Goal: Transaction & Acquisition: Register for event/course

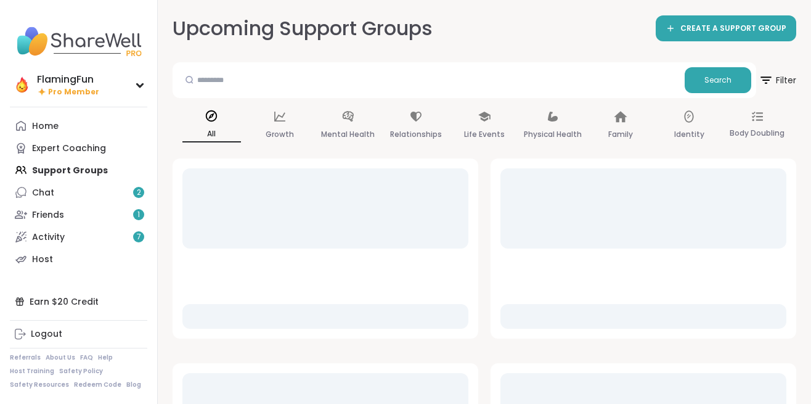
scroll to position [12, 0]
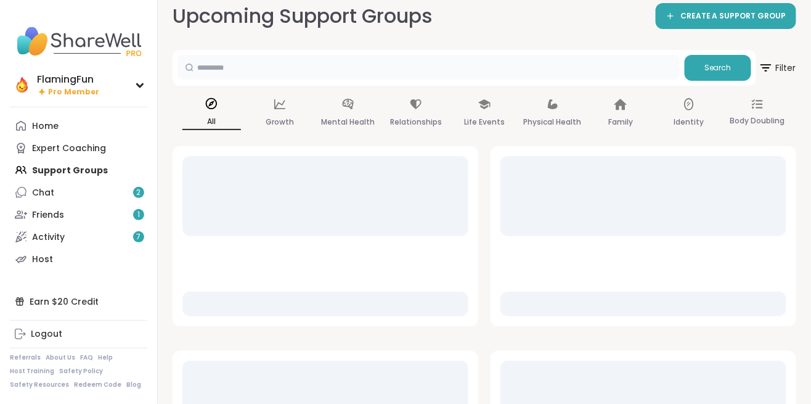
click at [240, 73] on input "text" at bounding box center [429, 67] width 502 height 25
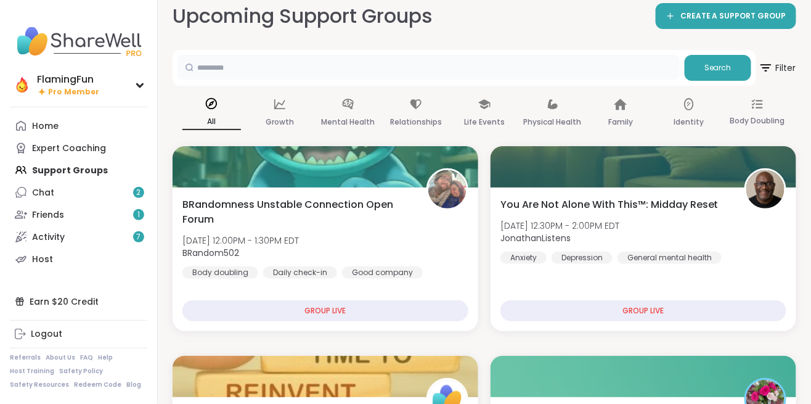
scroll to position [0, 0]
type input "***"
click at [710, 65] on span "Search" at bounding box center [718, 67] width 27 height 11
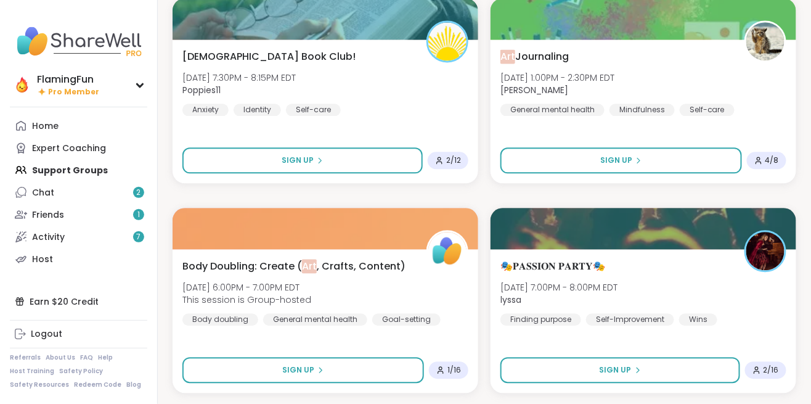
scroll to position [788, 0]
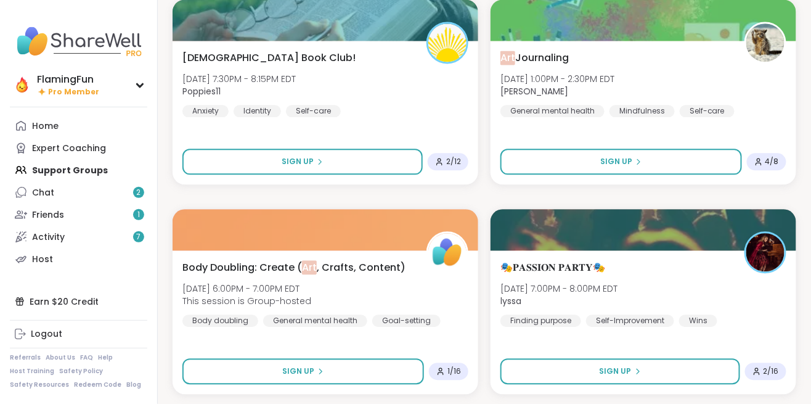
click at [721, 69] on div "Art Journaling [DATE] 1:00PM - 2:30PM [PERSON_NAME] General mental health Mindf…" at bounding box center [644, 84] width 286 height 67
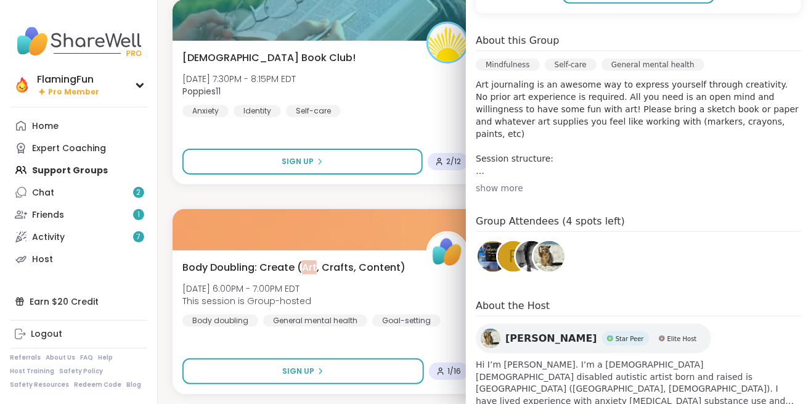
scroll to position [323, 0]
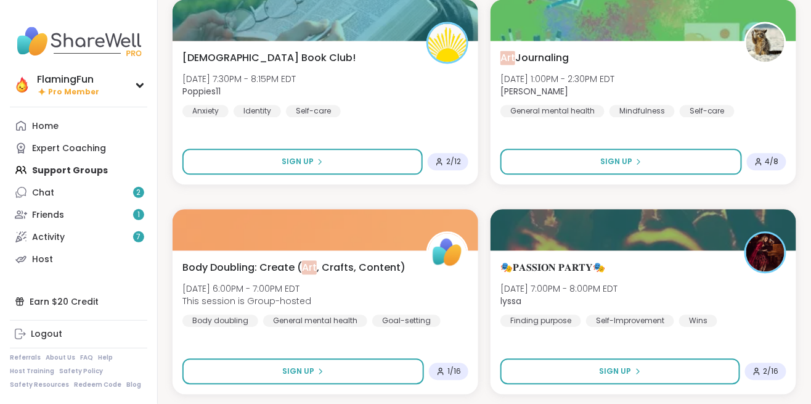
click at [708, 134] on div "Art Journaling [DATE] 1:00PM - 2:30PM EDT [PERSON_NAME] General mental health M…" at bounding box center [644, 113] width 306 height 144
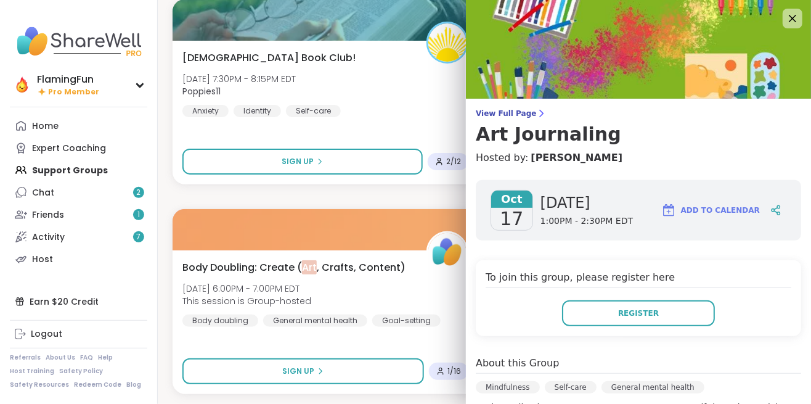
click at [647, 315] on span "Register" at bounding box center [638, 313] width 41 height 11
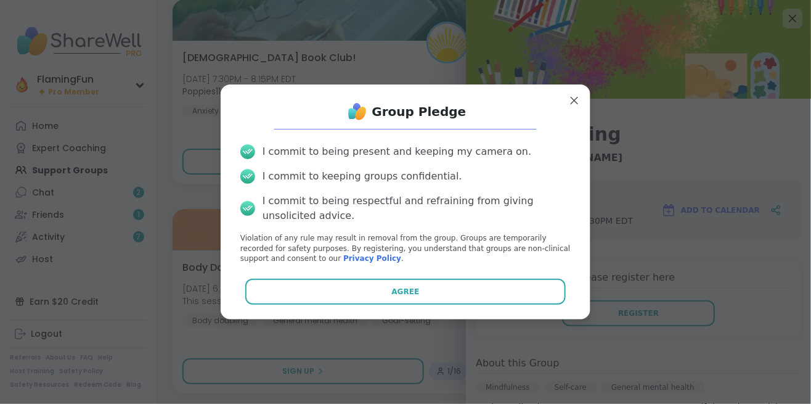
click at [412, 300] on button "Agree" at bounding box center [405, 292] width 321 height 26
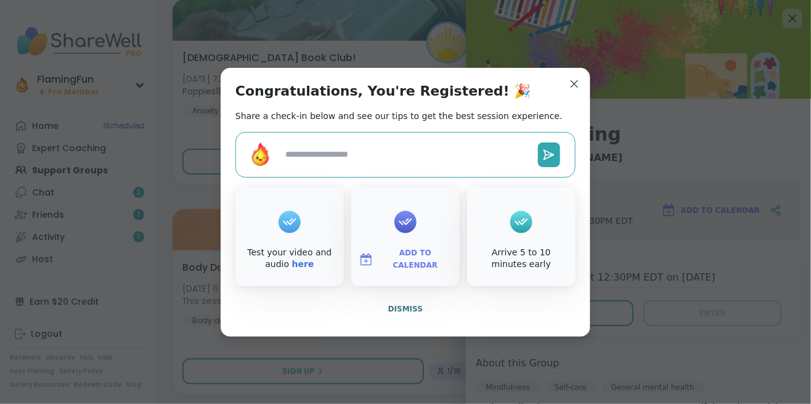
type textarea "*"
click at [410, 247] on button "Add to Calendar" at bounding box center [406, 260] width 104 height 26
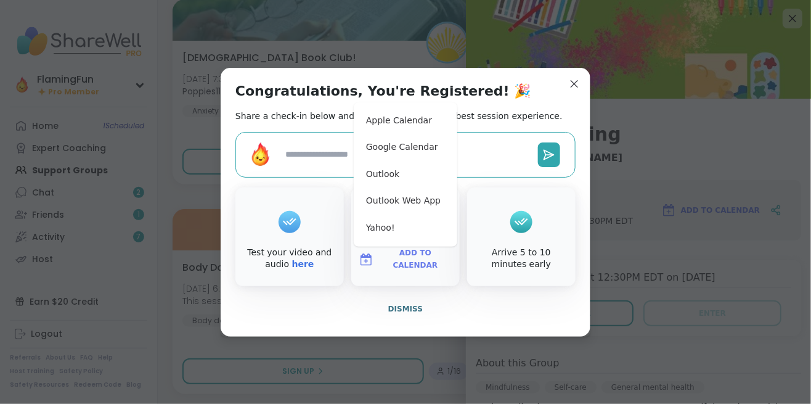
click at [395, 149] on button "Google Calendar" at bounding box center [406, 147] width 94 height 27
click at [400, 146] on button "Google Calendar" at bounding box center [406, 147] width 94 height 27
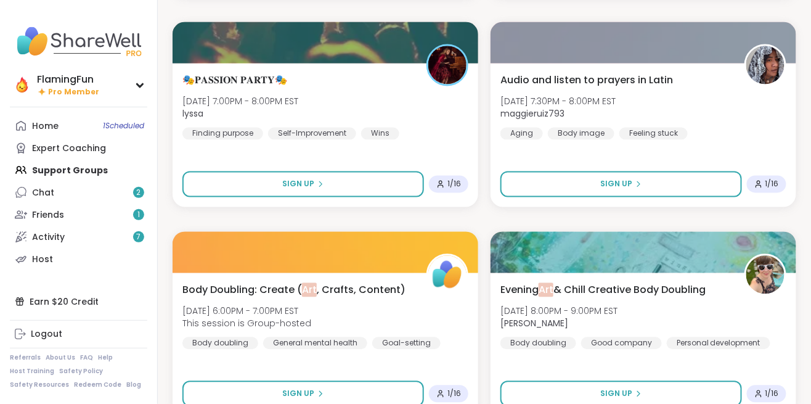
scroll to position [3494, 0]
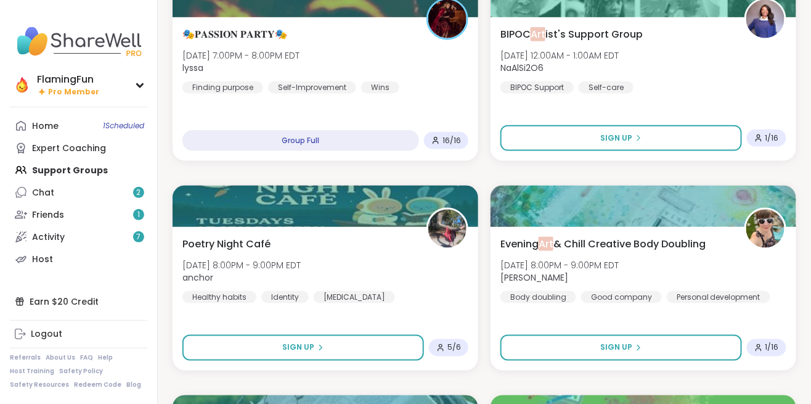
scroll to position [0, 0]
